Goal: Obtain resource: Obtain resource

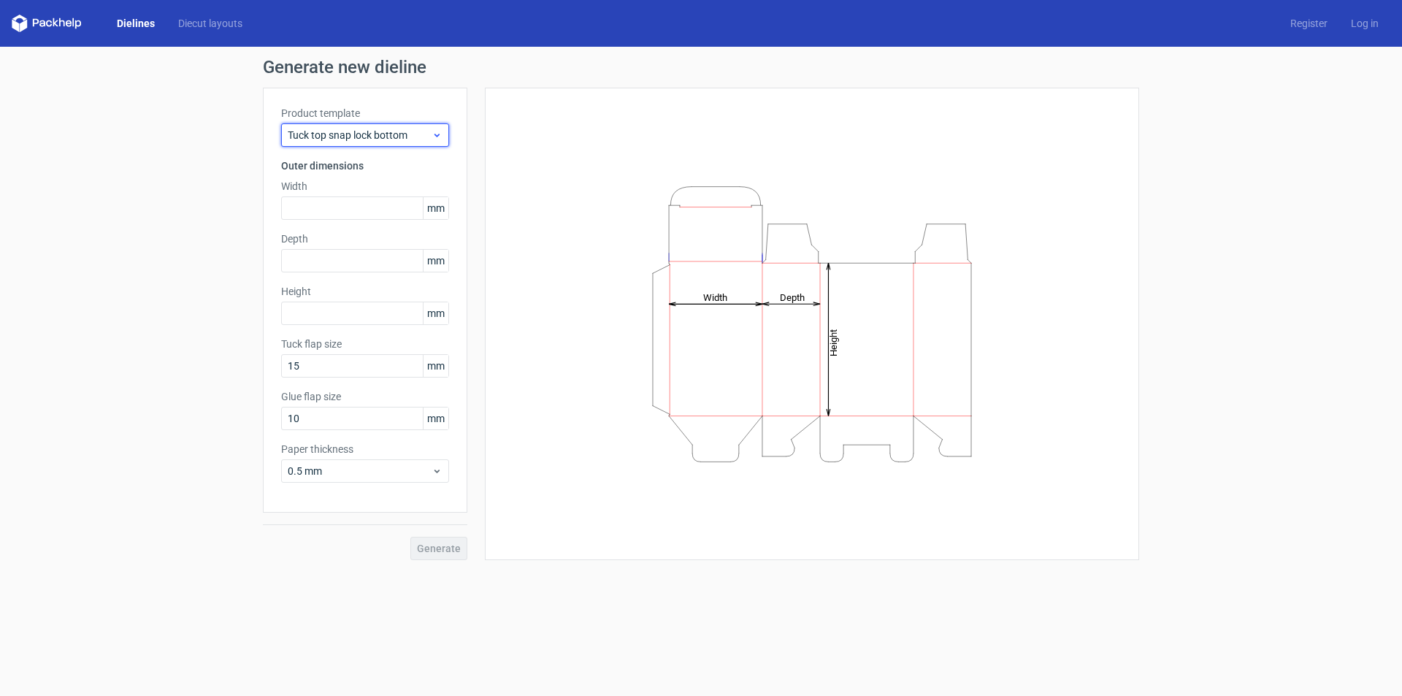
click at [438, 138] on icon at bounding box center [436, 135] width 11 height 12
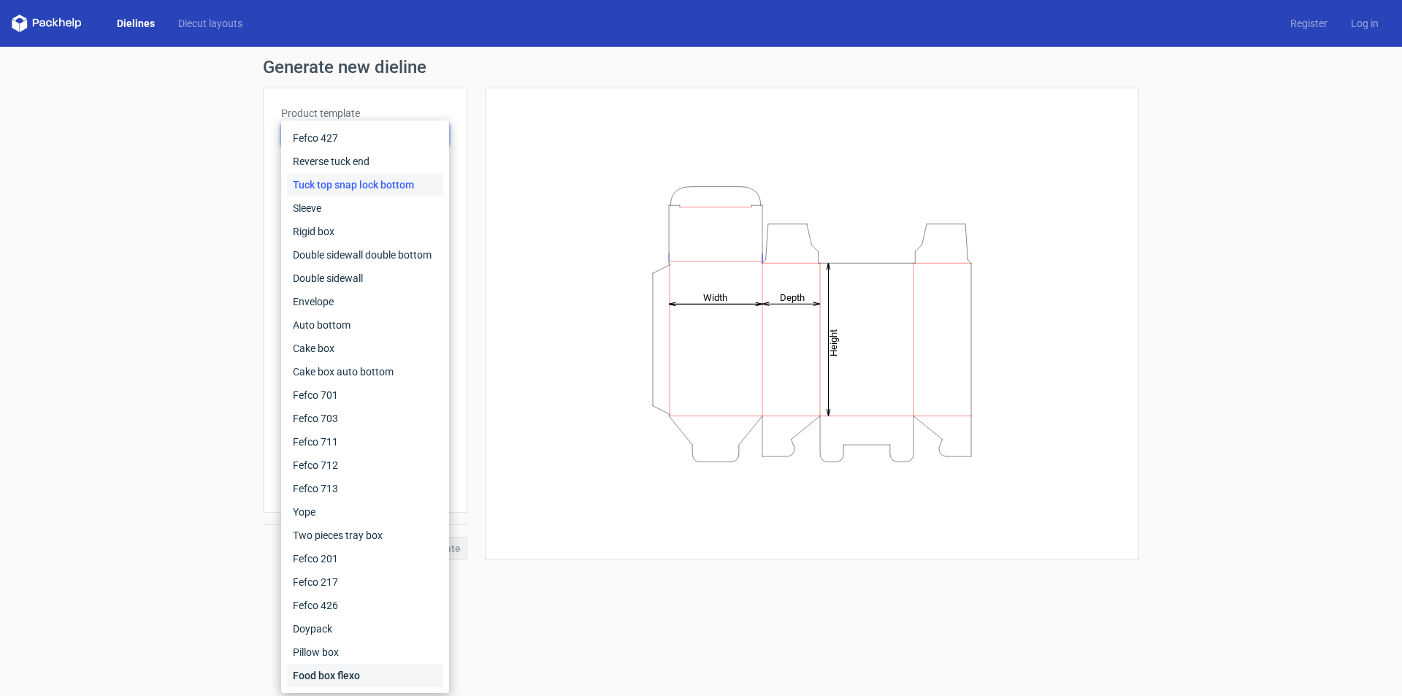
click at [315, 678] on div "Food box flexo" at bounding box center [365, 675] width 156 height 23
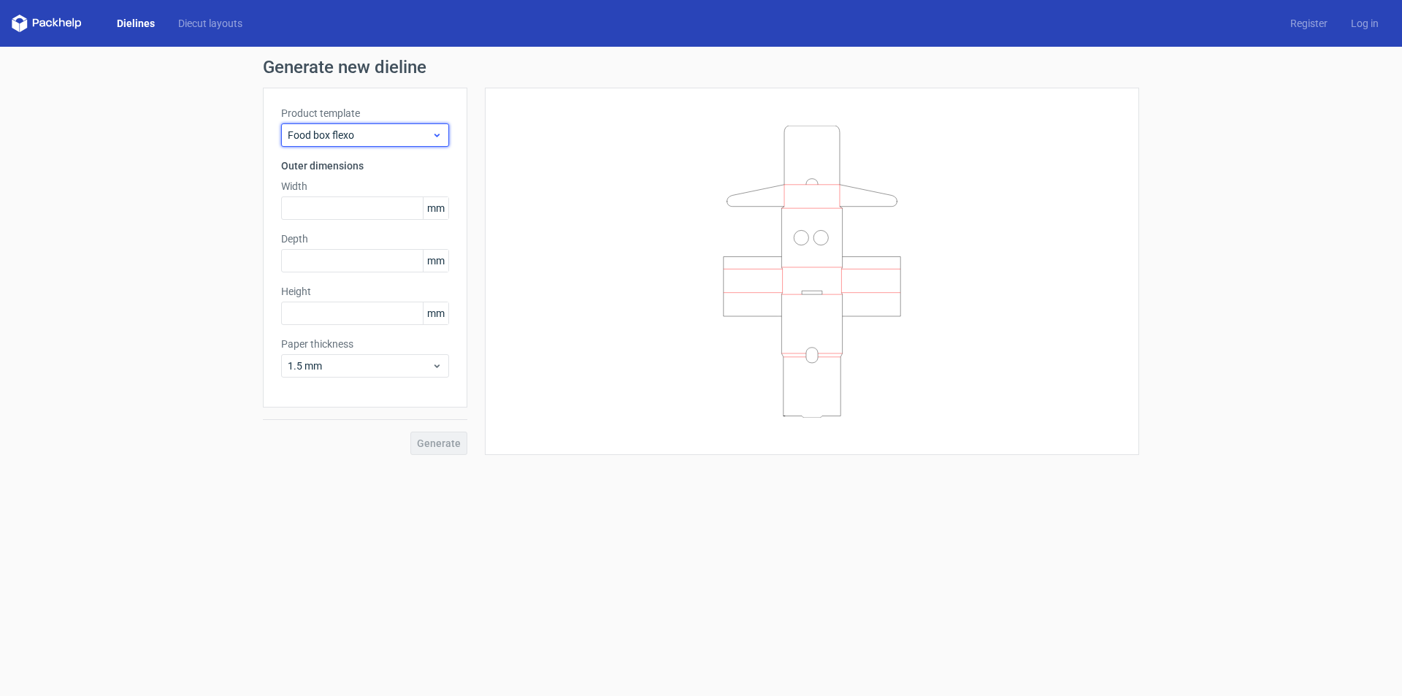
click at [383, 133] on span "Food box flexo" at bounding box center [360, 135] width 144 height 15
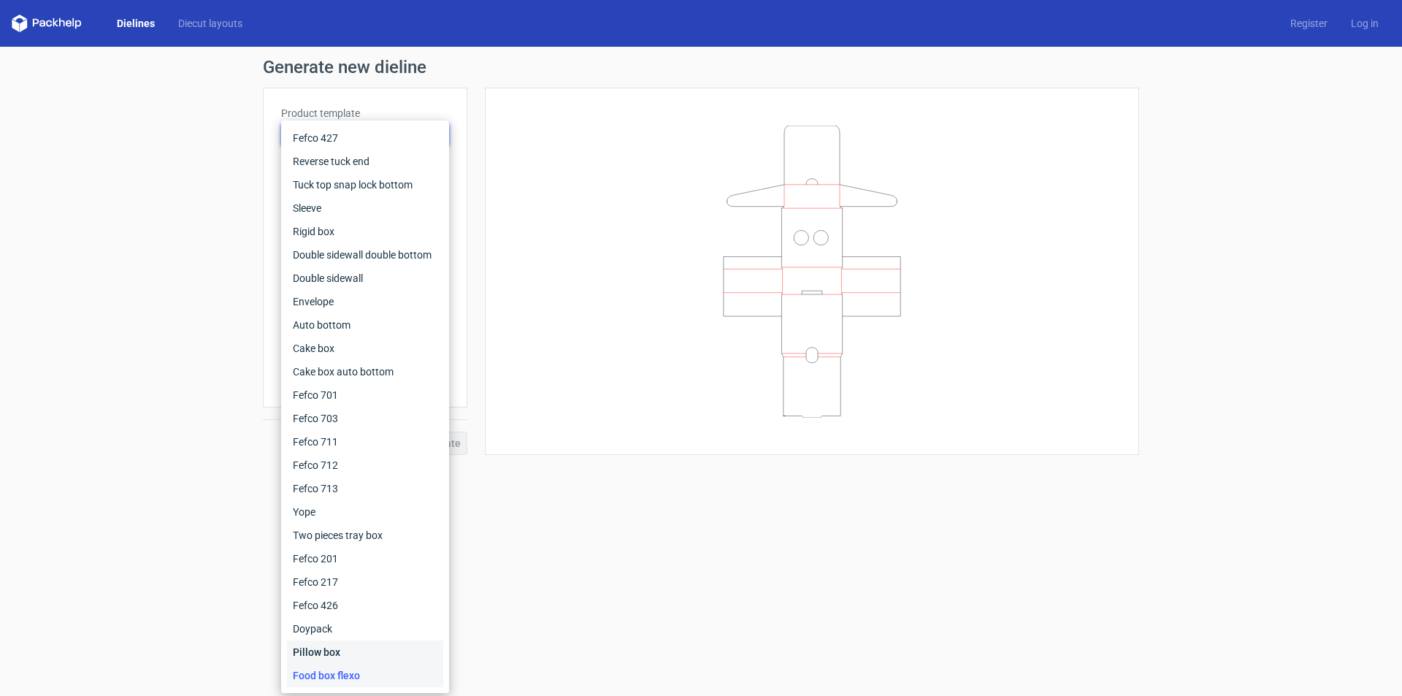
click at [339, 656] on div "Pillow box" at bounding box center [365, 651] width 156 height 23
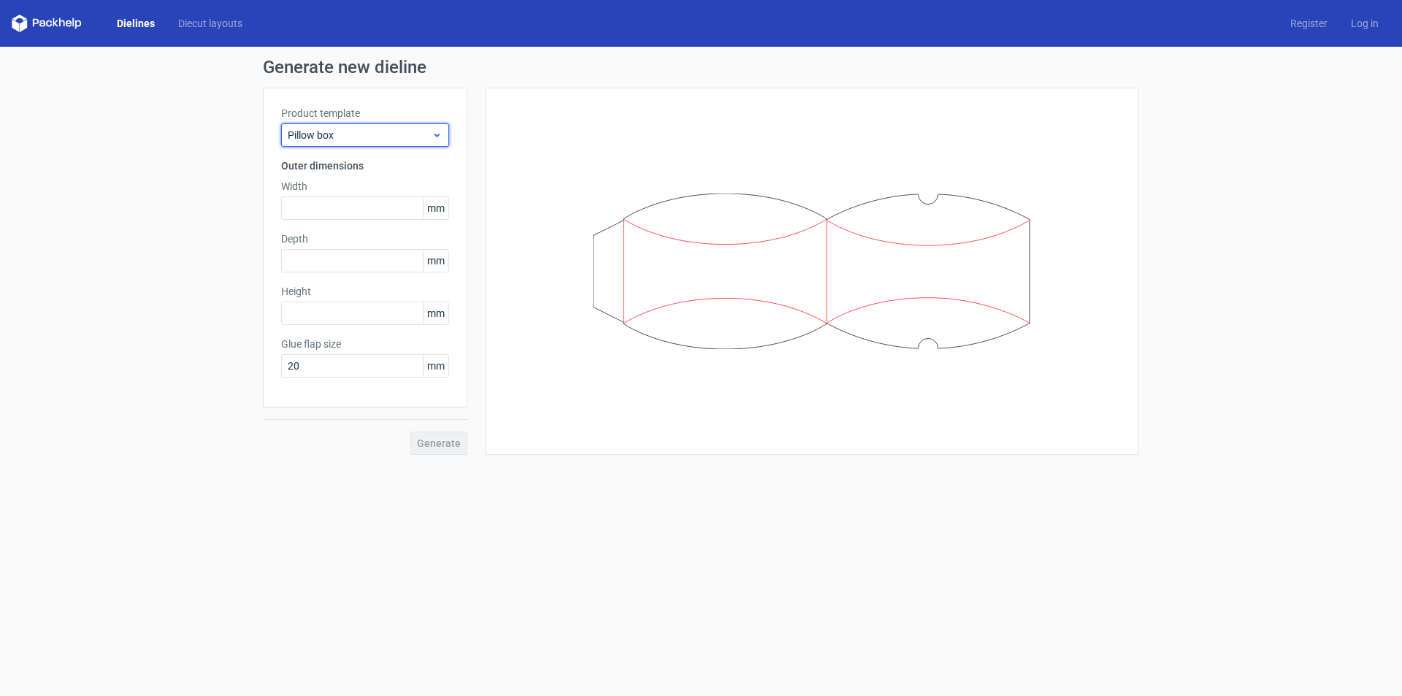
click at [335, 134] on span "Pillow box" at bounding box center [360, 135] width 144 height 15
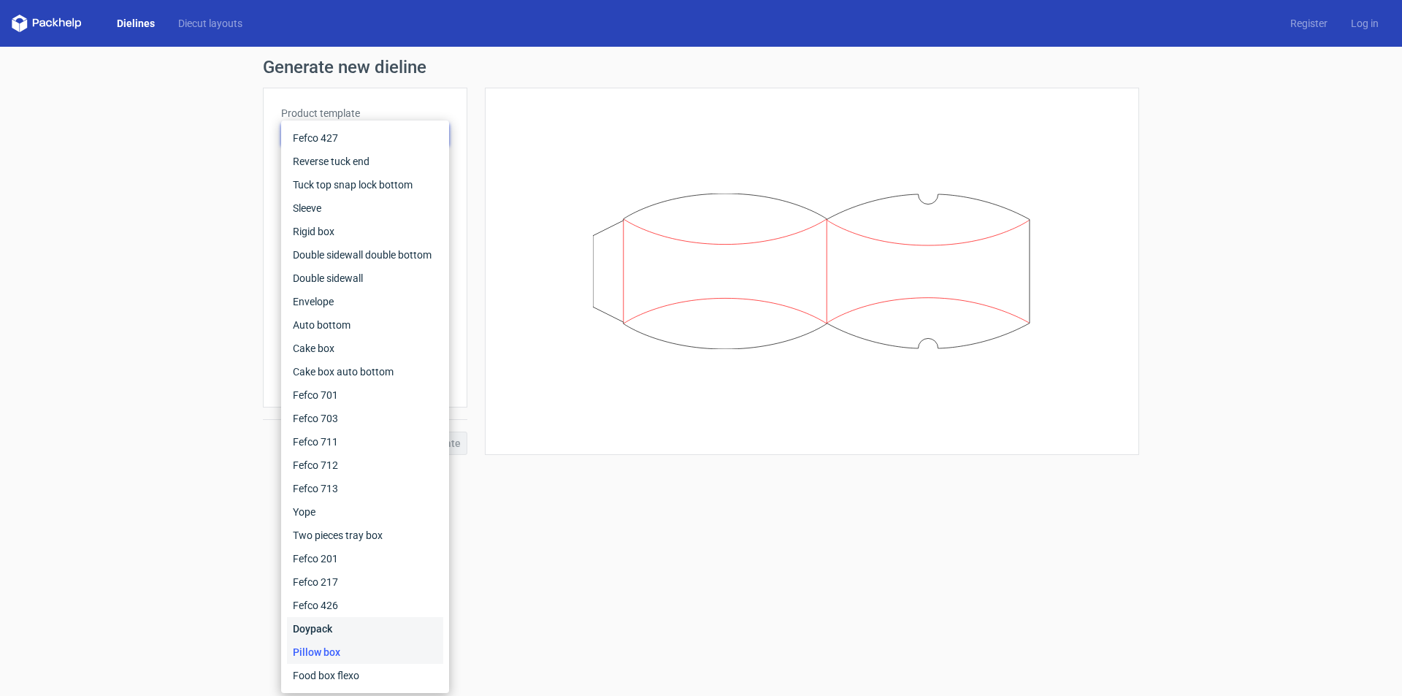
click at [316, 635] on div "Doypack" at bounding box center [365, 628] width 156 height 23
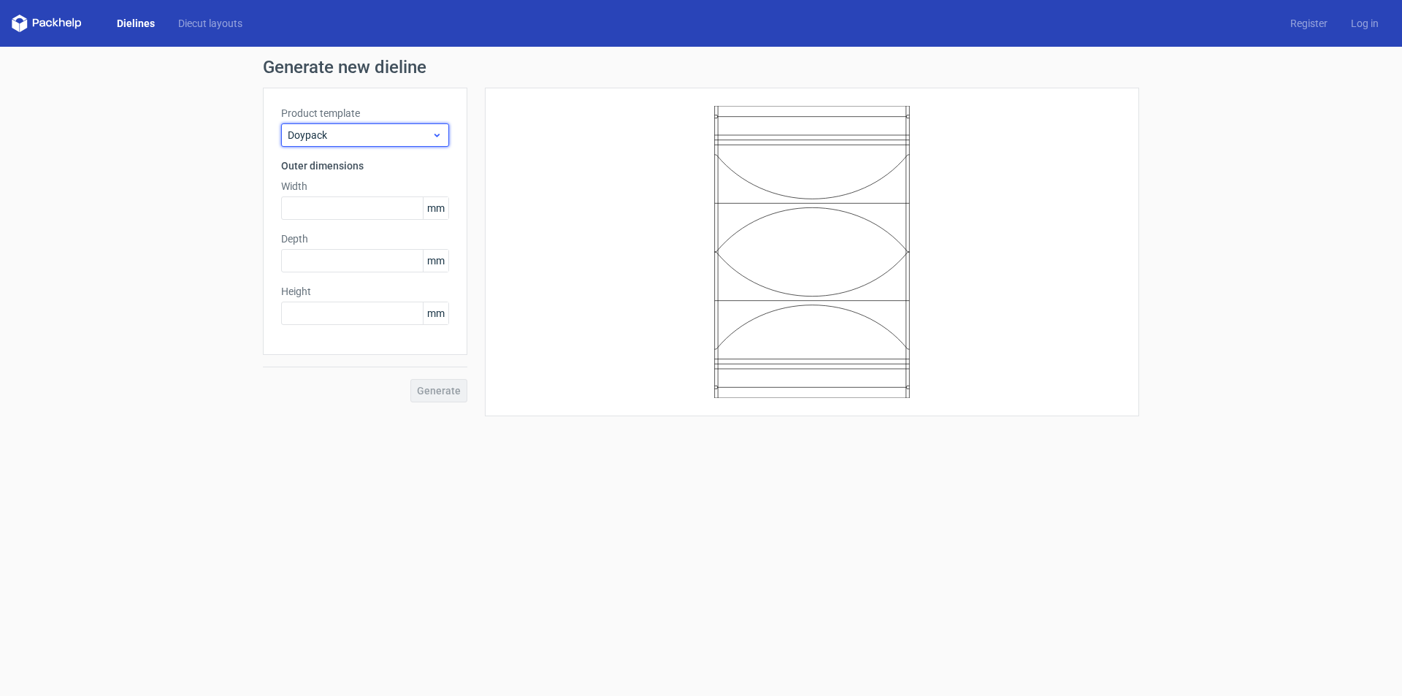
click at [357, 131] on span "Doypack" at bounding box center [360, 135] width 144 height 15
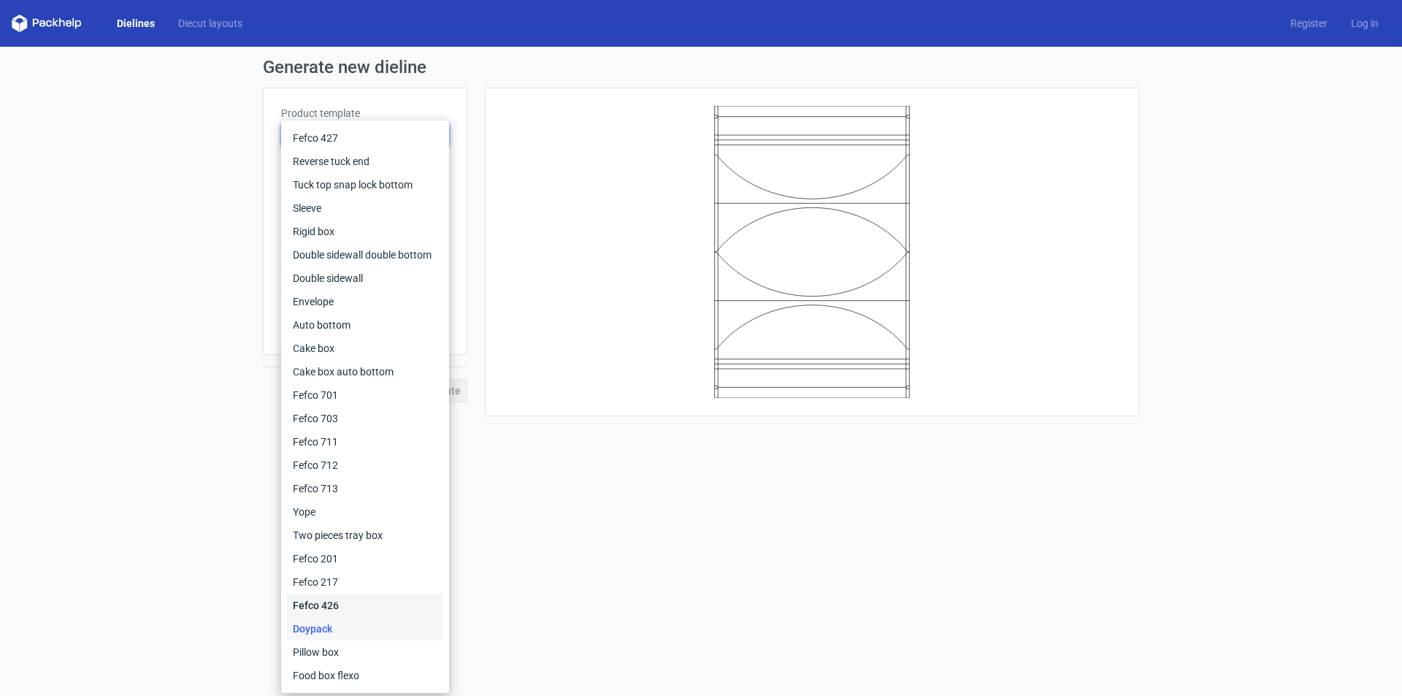
drag, startPoint x: 321, startPoint y: 606, endPoint x: 328, endPoint y: 536, distance: 70.4
click at [322, 606] on div "Fefco 426" at bounding box center [365, 605] width 156 height 23
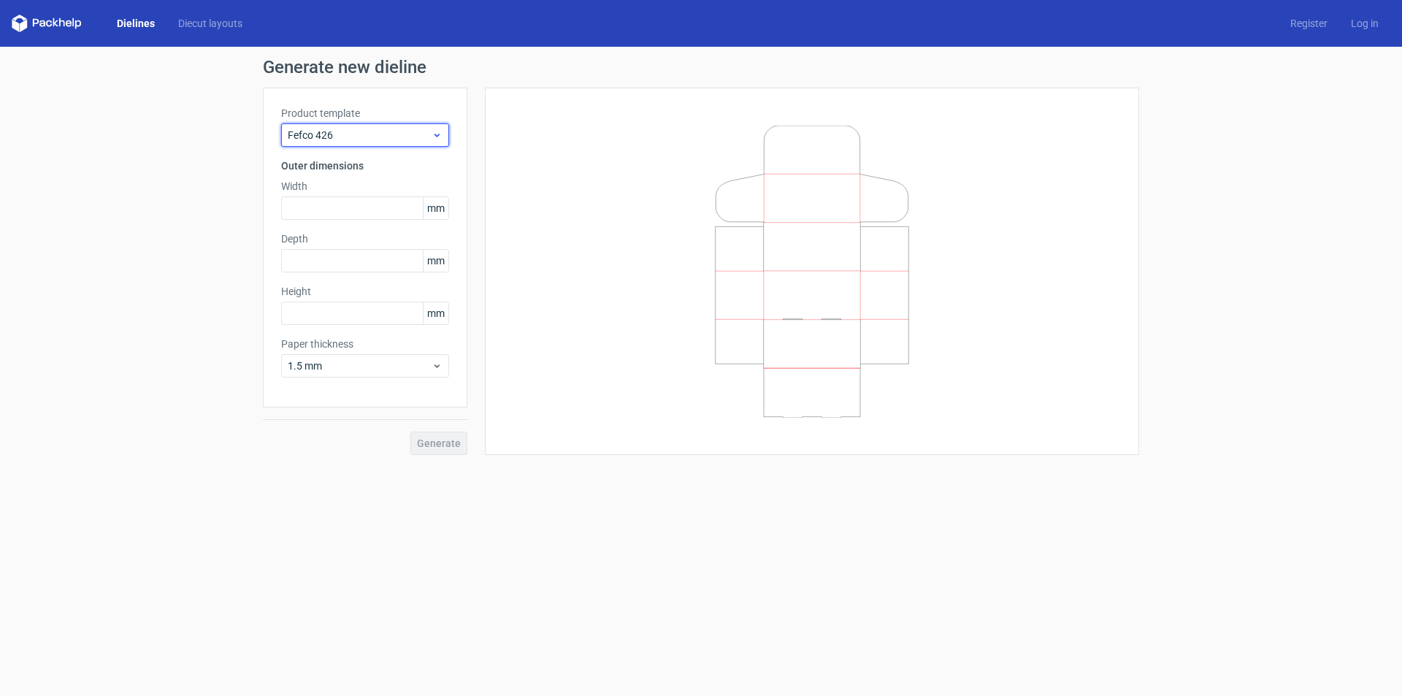
click at [350, 137] on span "Fefco 426" at bounding box center [360, 135] width 144 height 15
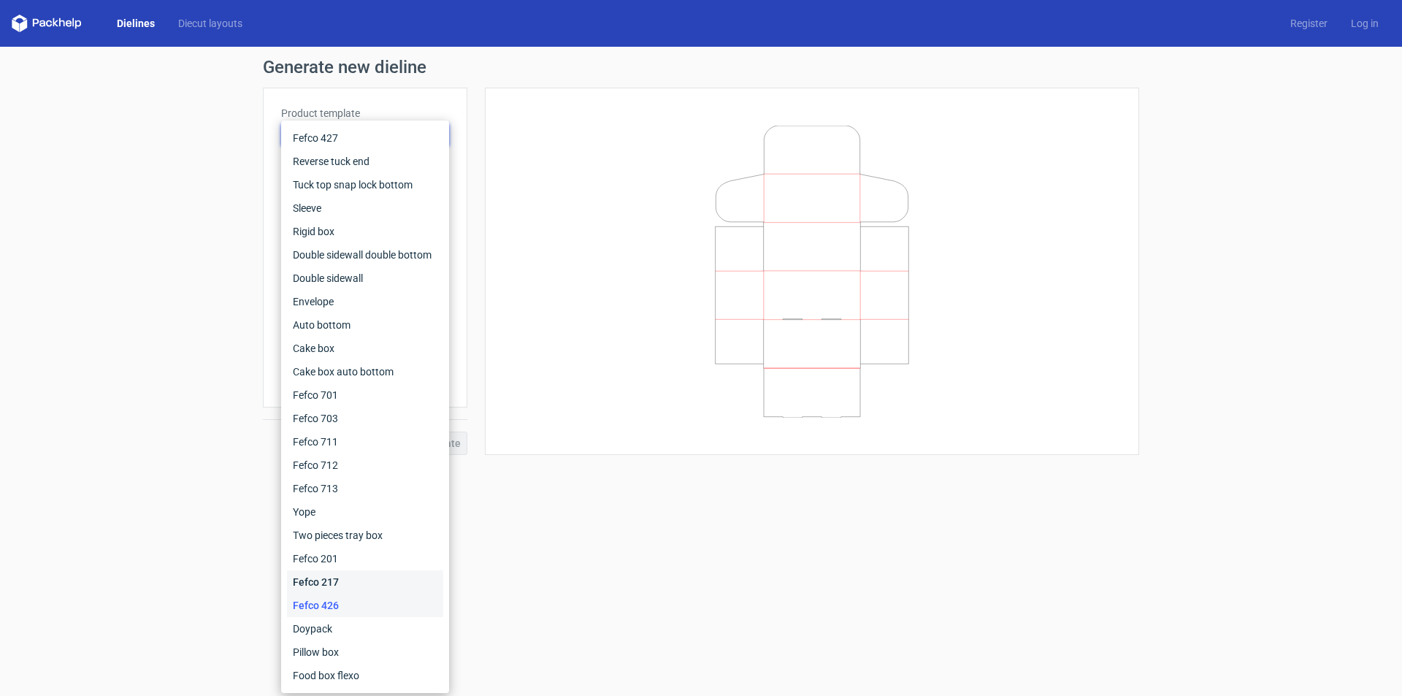
click at [318, 580] on div "Fefco 217" at bounding box center [365, 581] width 156 height 23
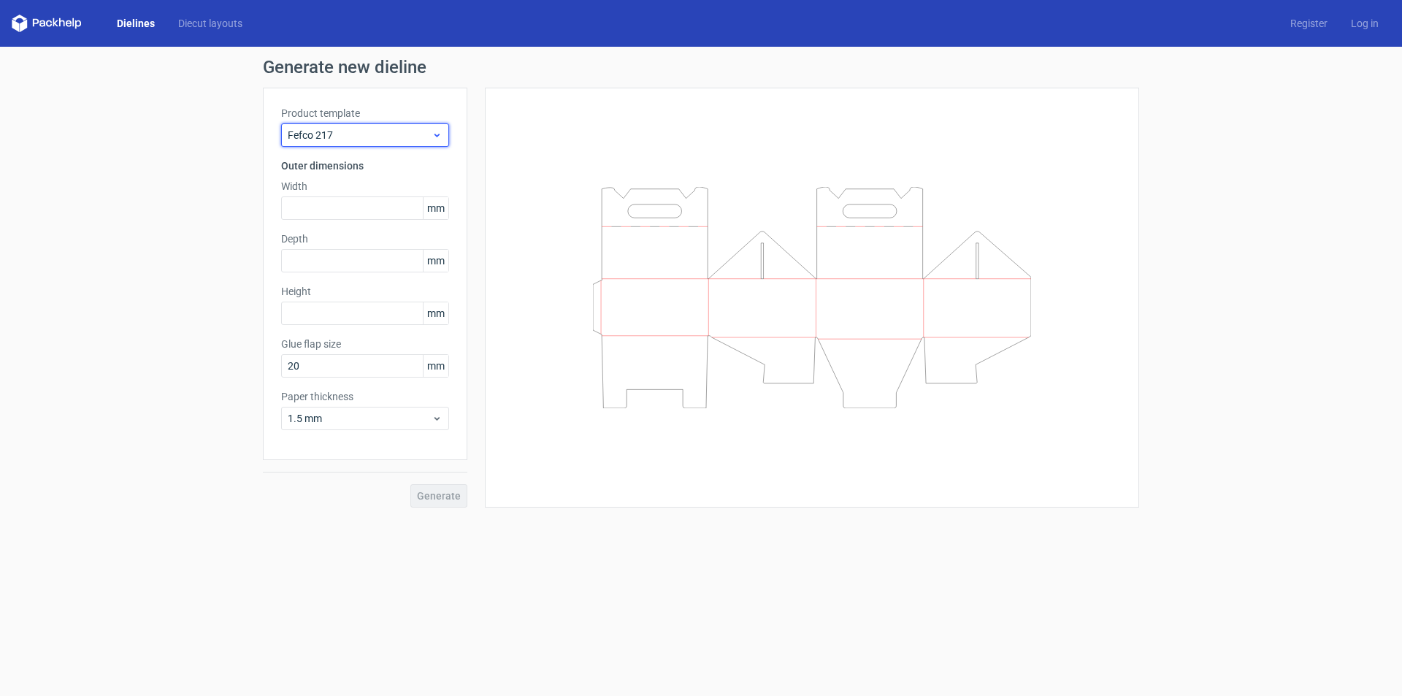
click at [360, 139] on span "Fefco 217" at bounding box center [360, 135] width 144 height 15
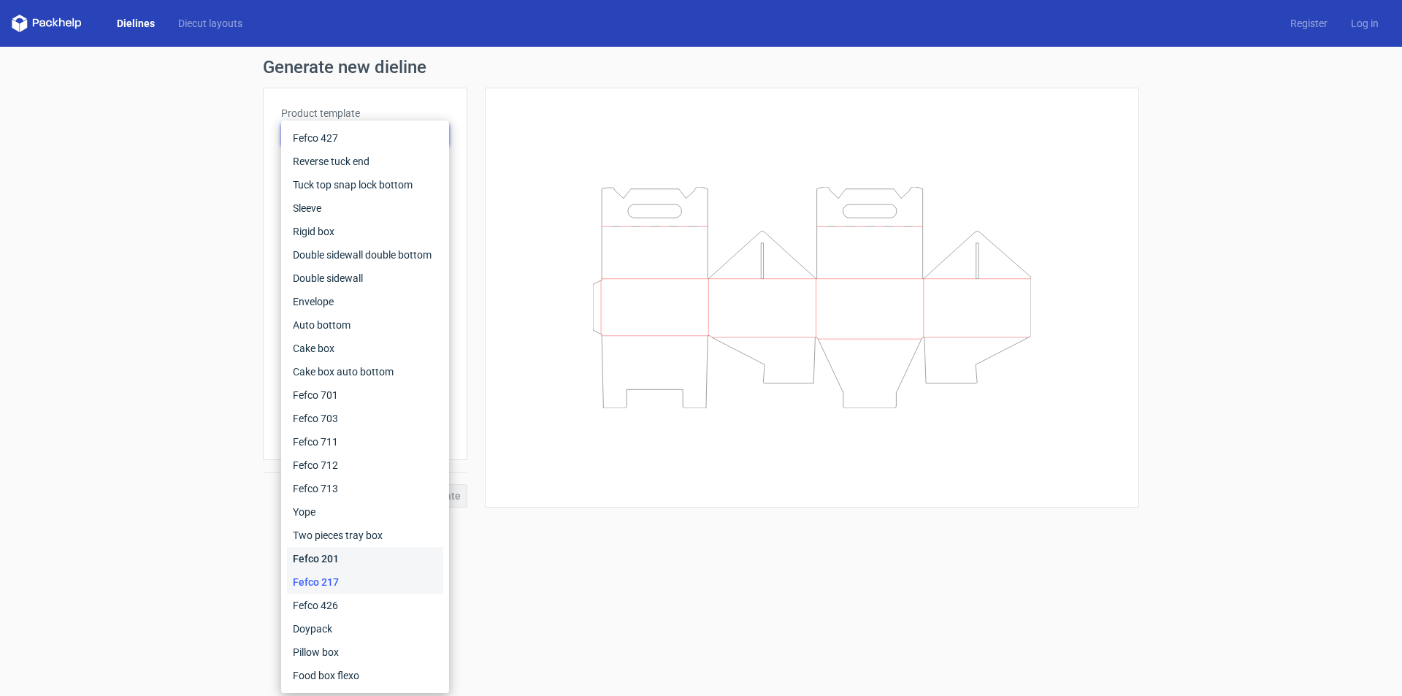
click at [312, 559] on div "Fefco 201" at bounding box center [365, 558] width 156 height 23
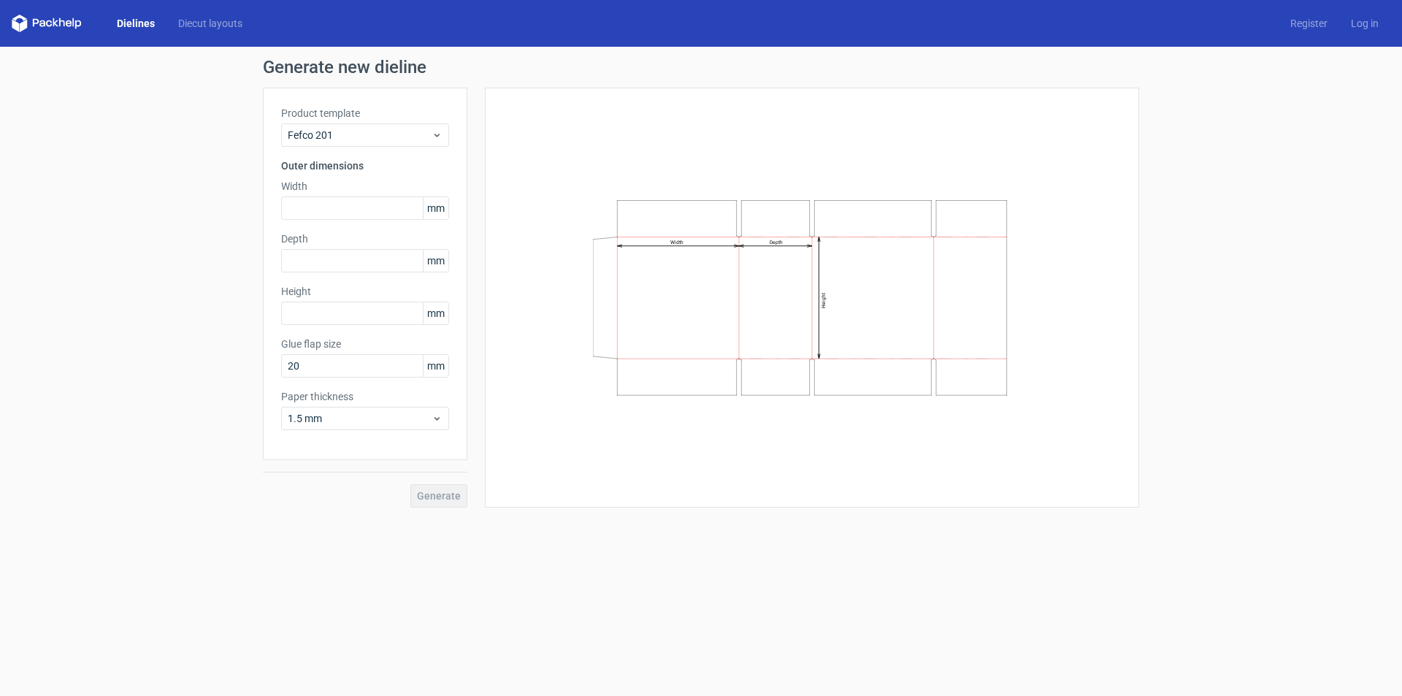
click at [364, 112] on label "Product template" at bounding box center [365, 113] width 168 height 15
click at [369, 139] on span "Fefco 201" at bounding box center [360, 135] width 144 height 15
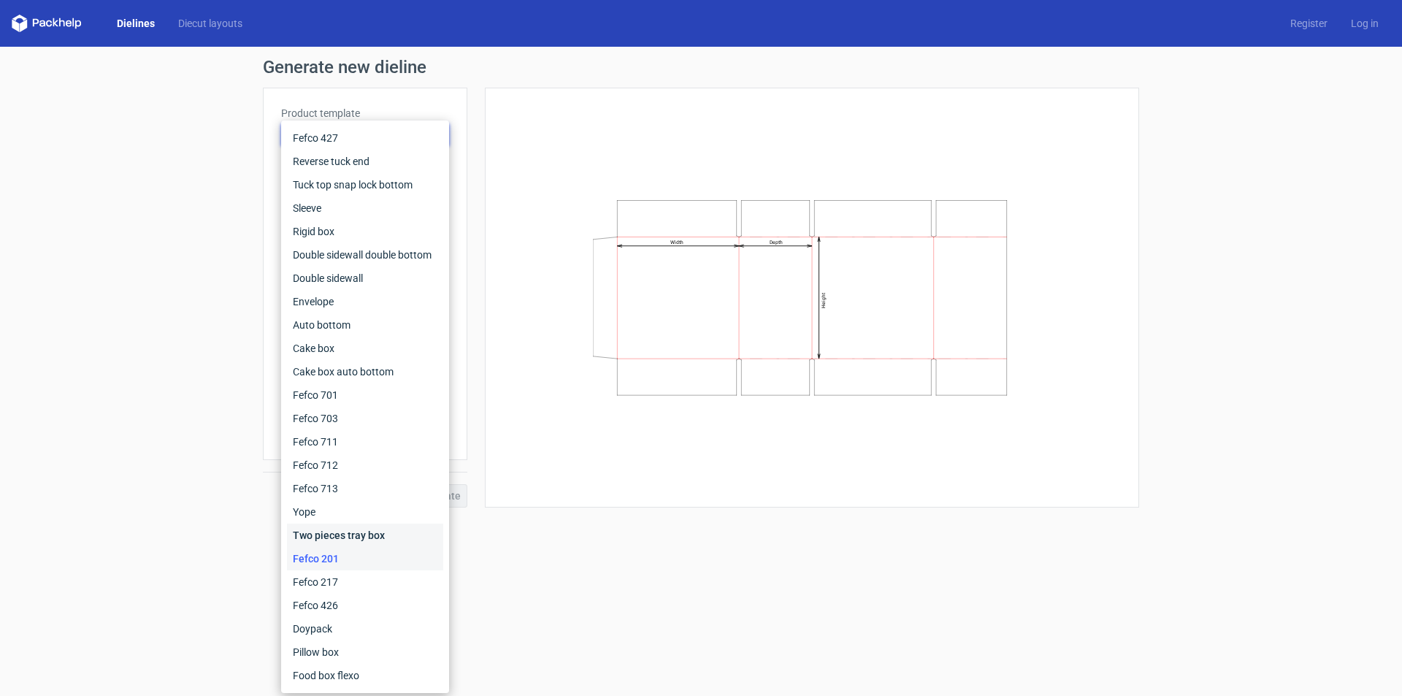
click at [339, 538] on div "Two pieces tray box" at bounding box center [365, 534] width 156 height 23
